Goal: Task Accomplishment & Management: Use online tool/utility

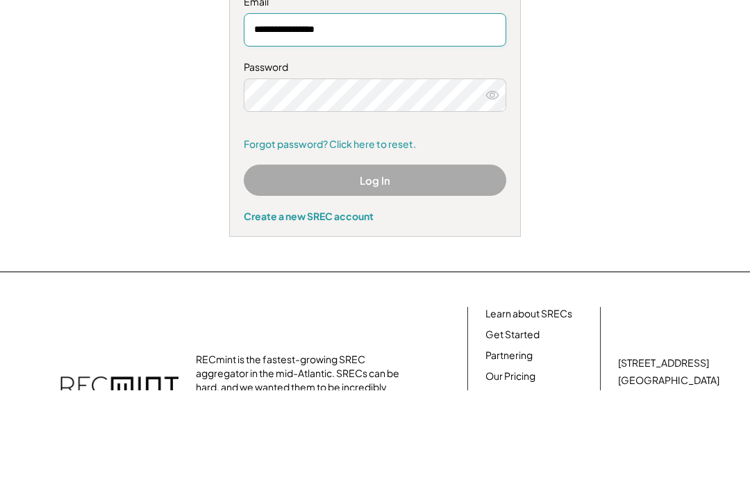
click at [451, 238] on link "Forgot password? Click here to reset." at bounding box center [375, 245] width 262 height 14
click at [421, 284] on button "Log In" at bounding box center [375, 280] width 262 height 31
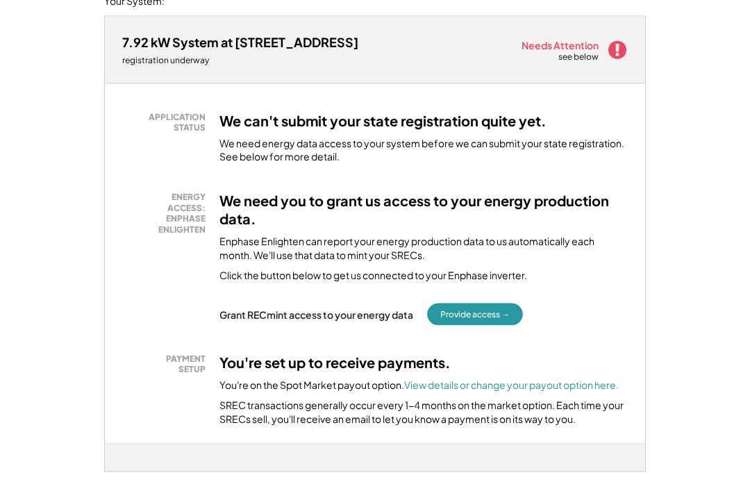
scroll to position [194, 0]
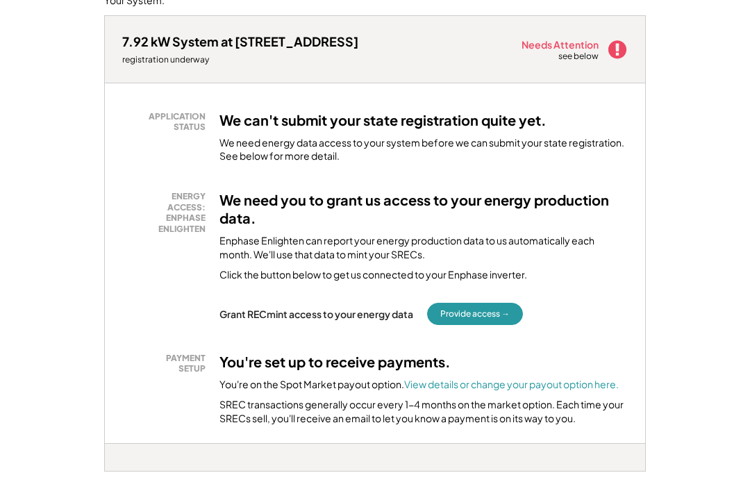
click at [497, 305] on button "Provide access →" at bounding box center [475, 314] width 96 height 22
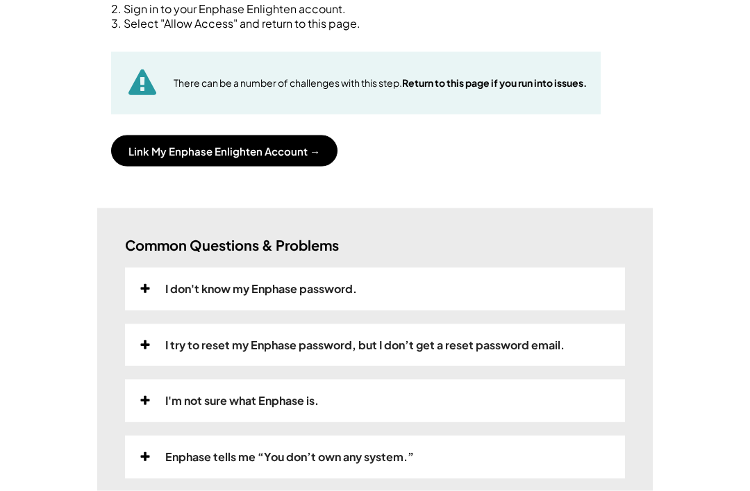
scroll to position [214, 0]
click at [139, 147] on button "Link My Enphase Enlighten Account →" at bounding box center [224, 150] width 226 height 31
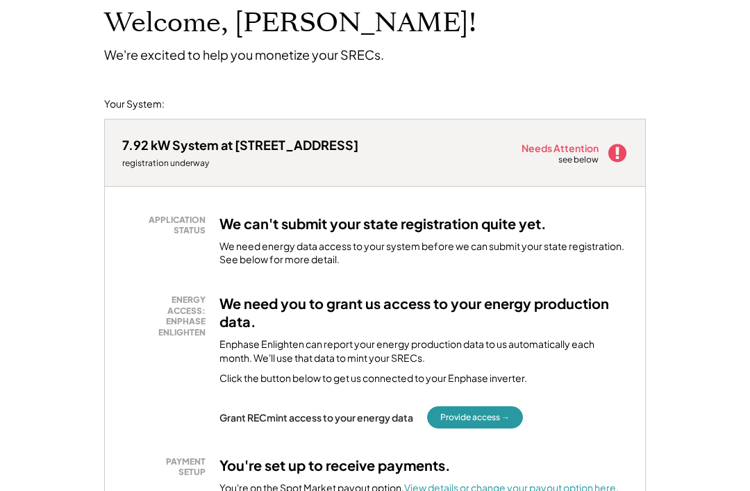
scroll to position [91, 0]
click at [462, 415] on button "Provide access →" at bounding box center [475, 417] width 96 height 22
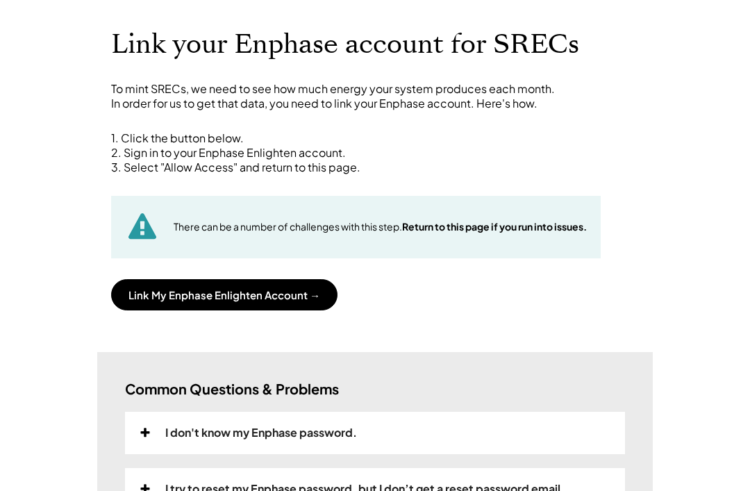
scroll to position [69, 0]
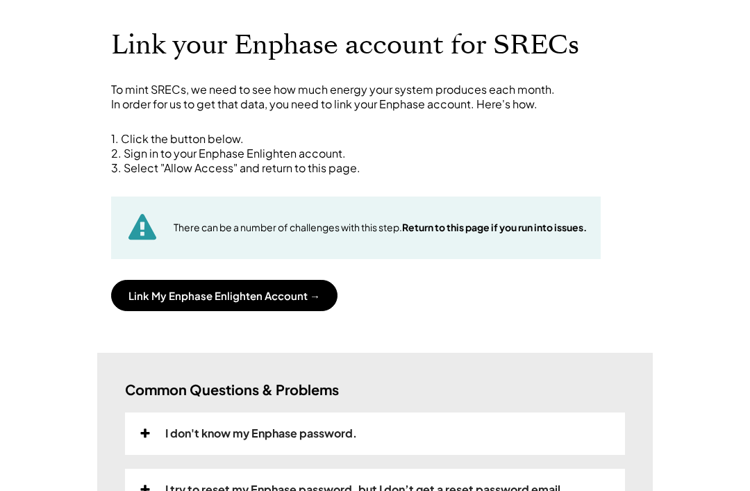
click at [302, 288] on button "Link My Enphase Enlighten Account →" at bounding box center [224, 295] width 226 height 31
click at [276, 288] on button "Link My Enphase Enlighten Account →" at bounding box center [224, 295] width 226 height 31
